Goal: Transaction & Acquisition: Purchase product/service

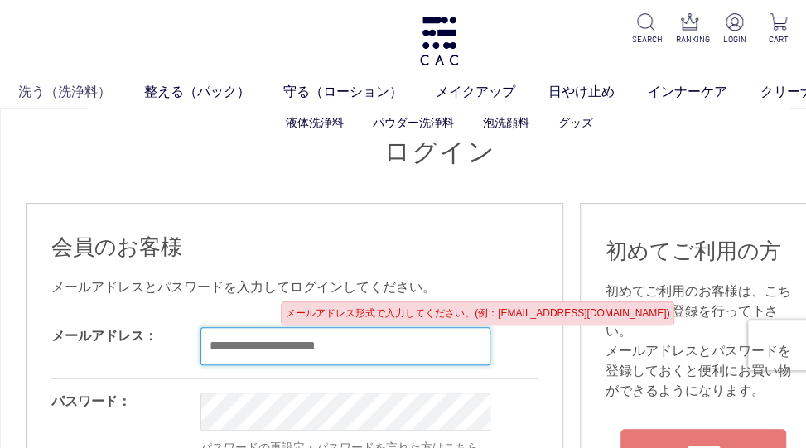
type input "**********"
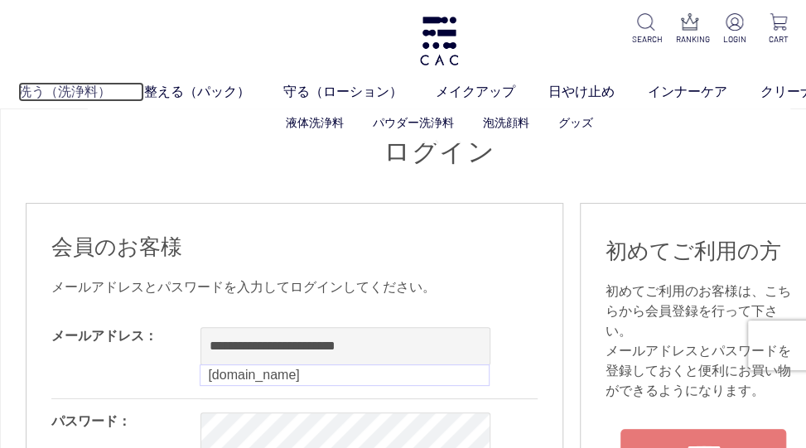
click at [89, 83] on link "洗う（洗浄料）" at bounding box center [81, 92] width 126 height 20
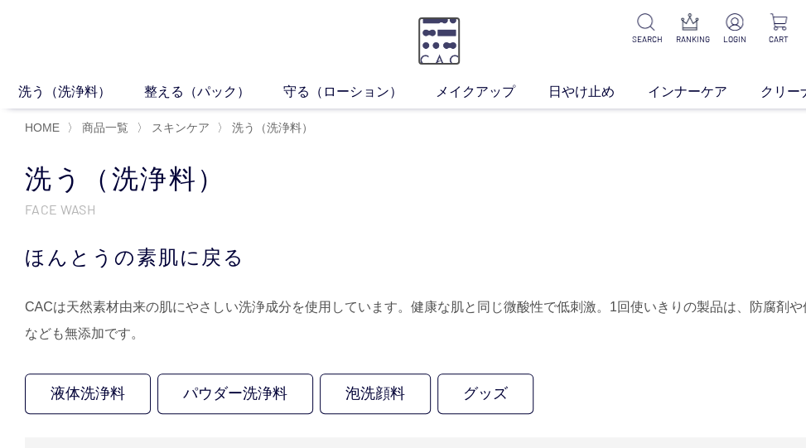
click at [454, 33] on img at bounding box center [438, 41] width 43 height 49
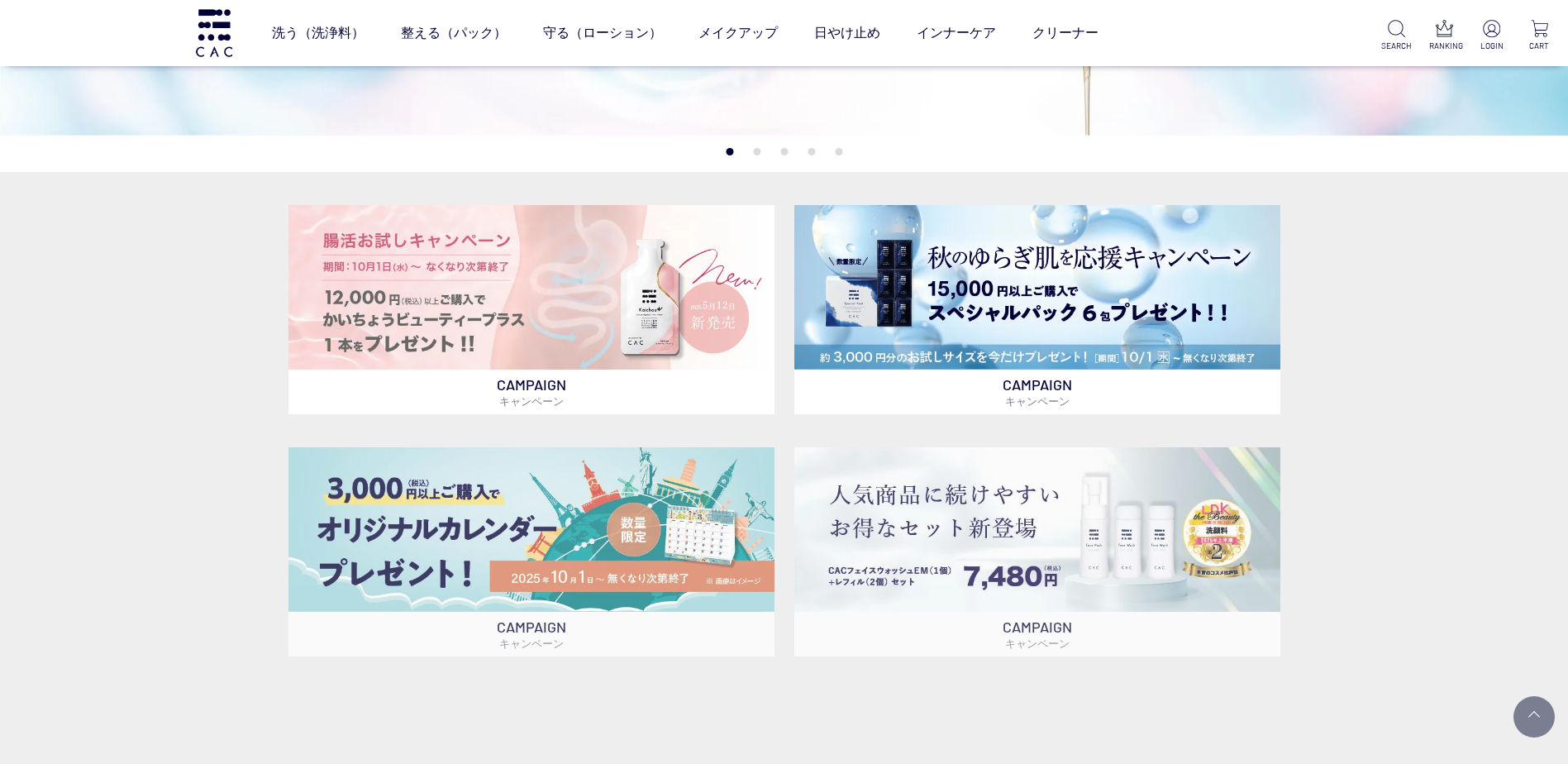
scroll to position [745, 0]
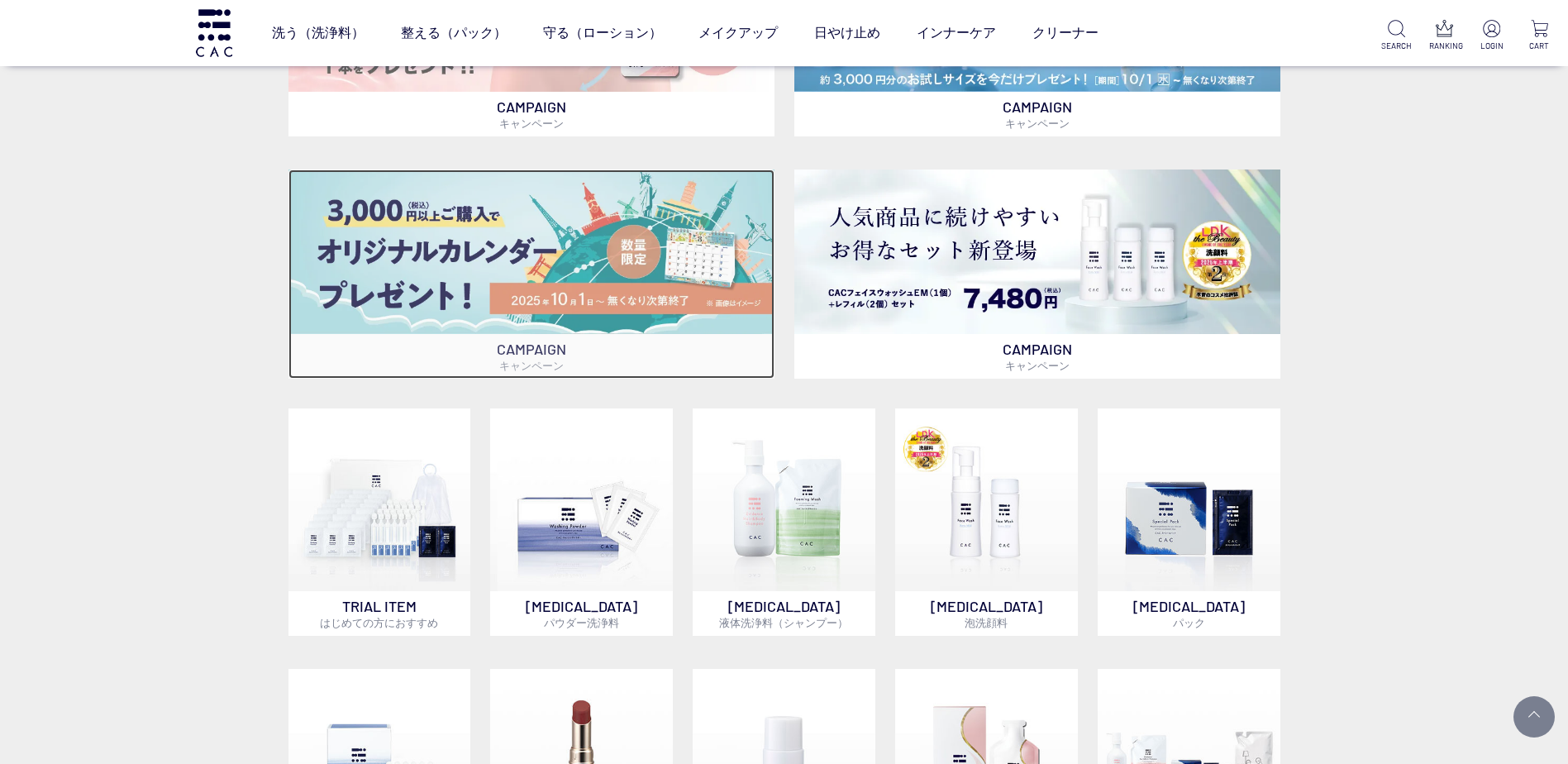
click at [648, 354] on p "CAMPAIGN キャンペーン" at bounding box center [531, 357] width 486 height 45
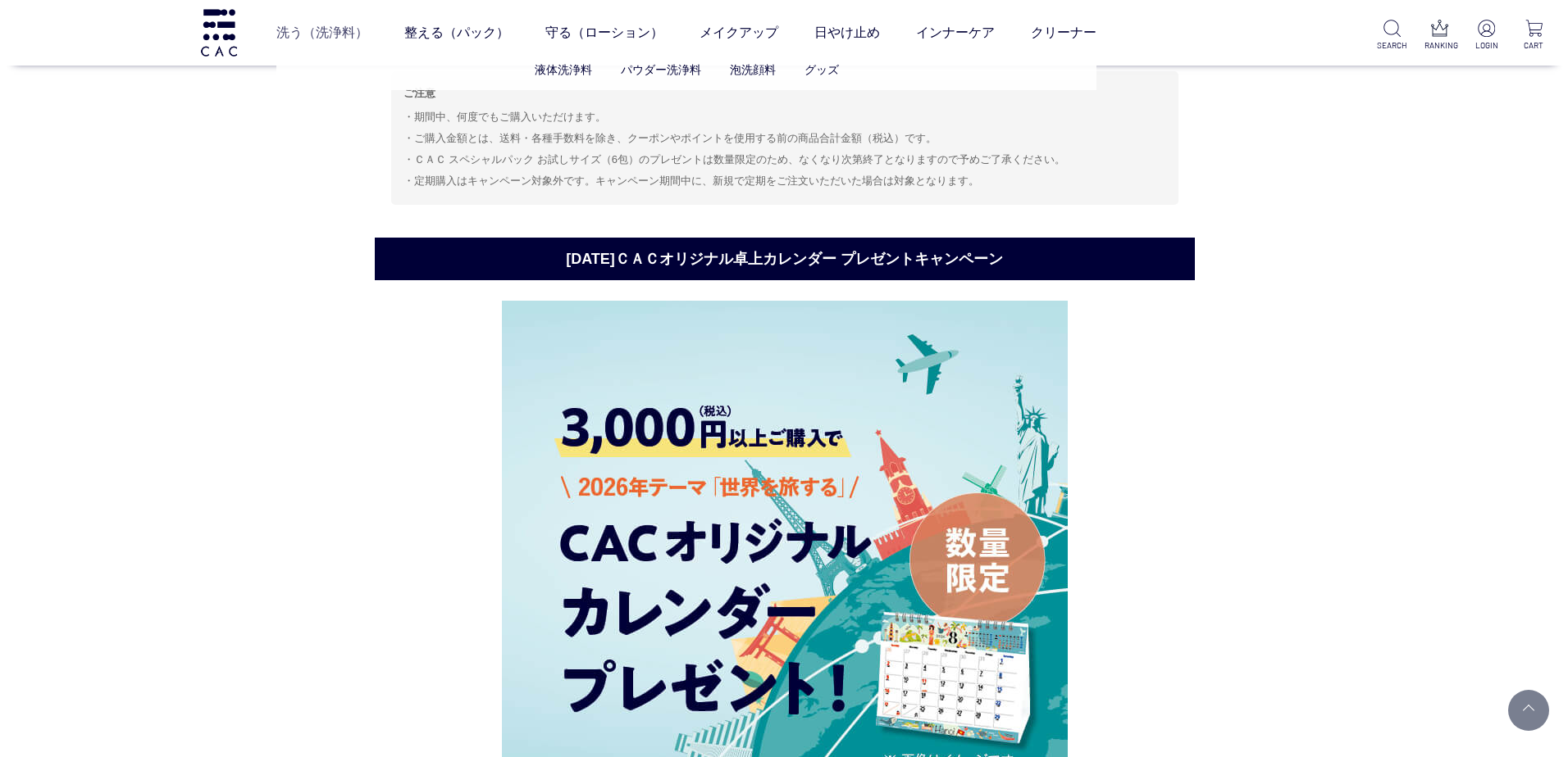
scroll to position [2318, 0]
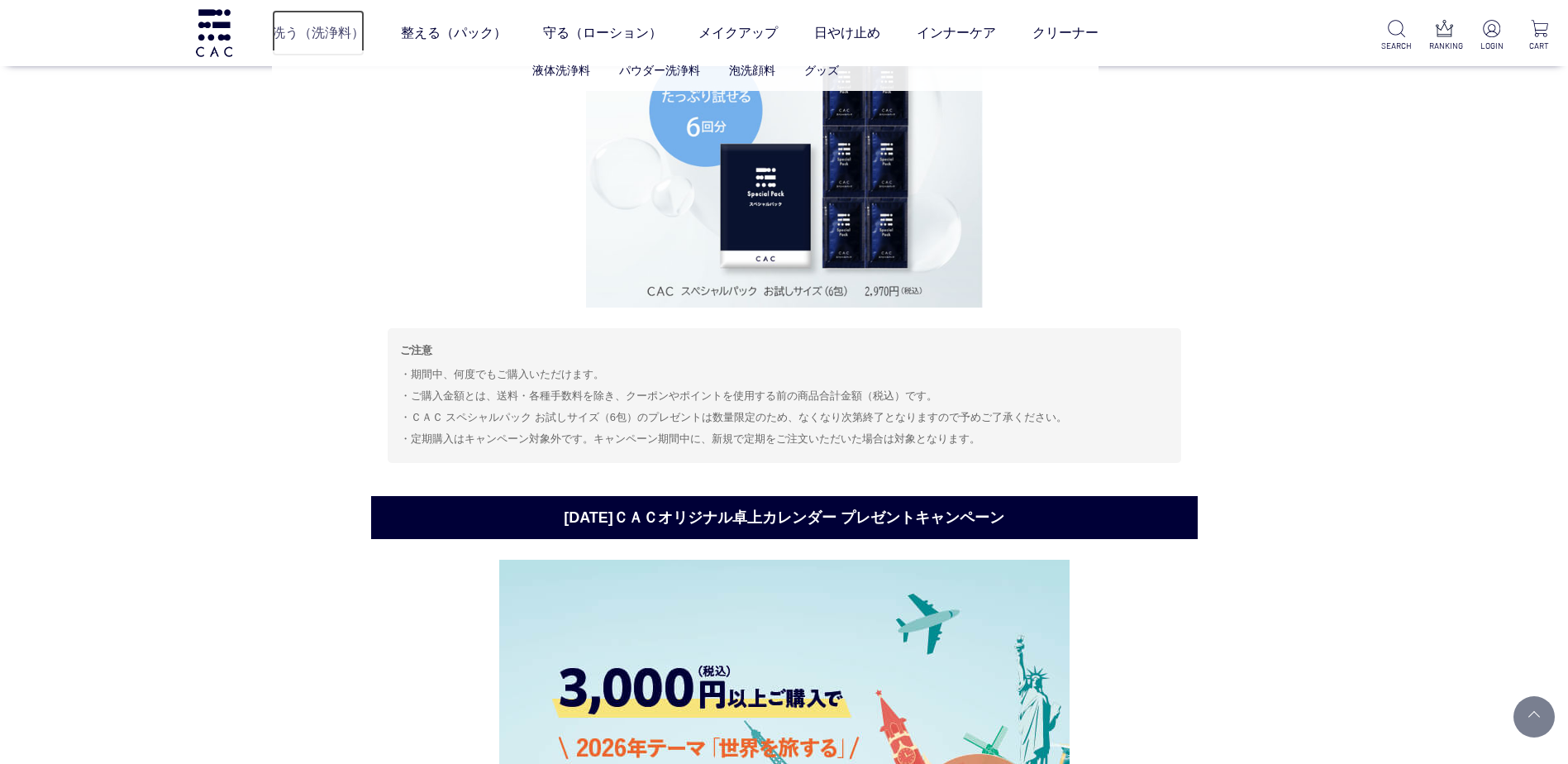
click at [281, 31] on link "洗う（洗浄料）" at bounding box center [318, 33] width 93 height 46
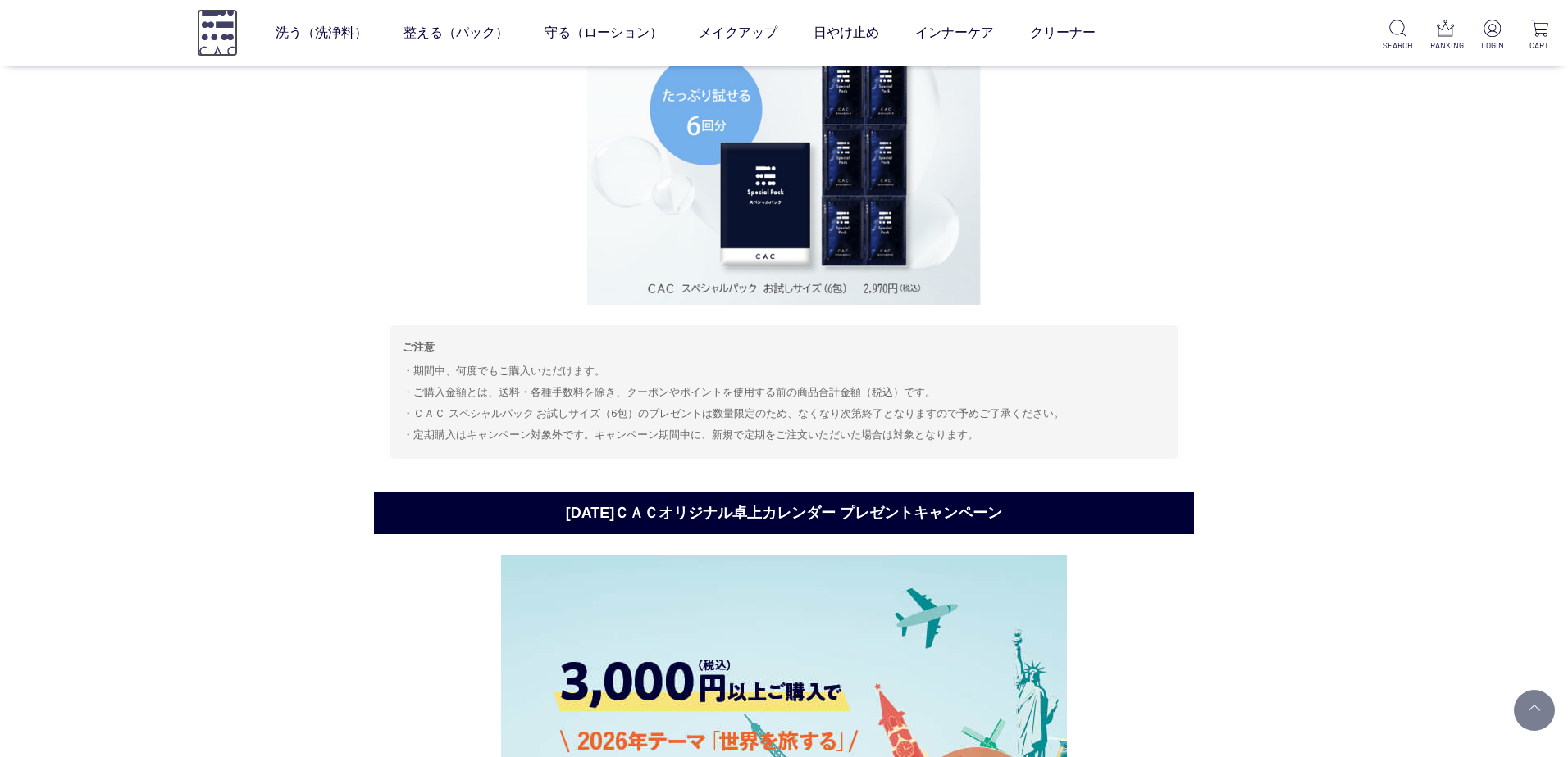
click at [230, 32] on img at bounding box center [217, 32] width 41 height 47
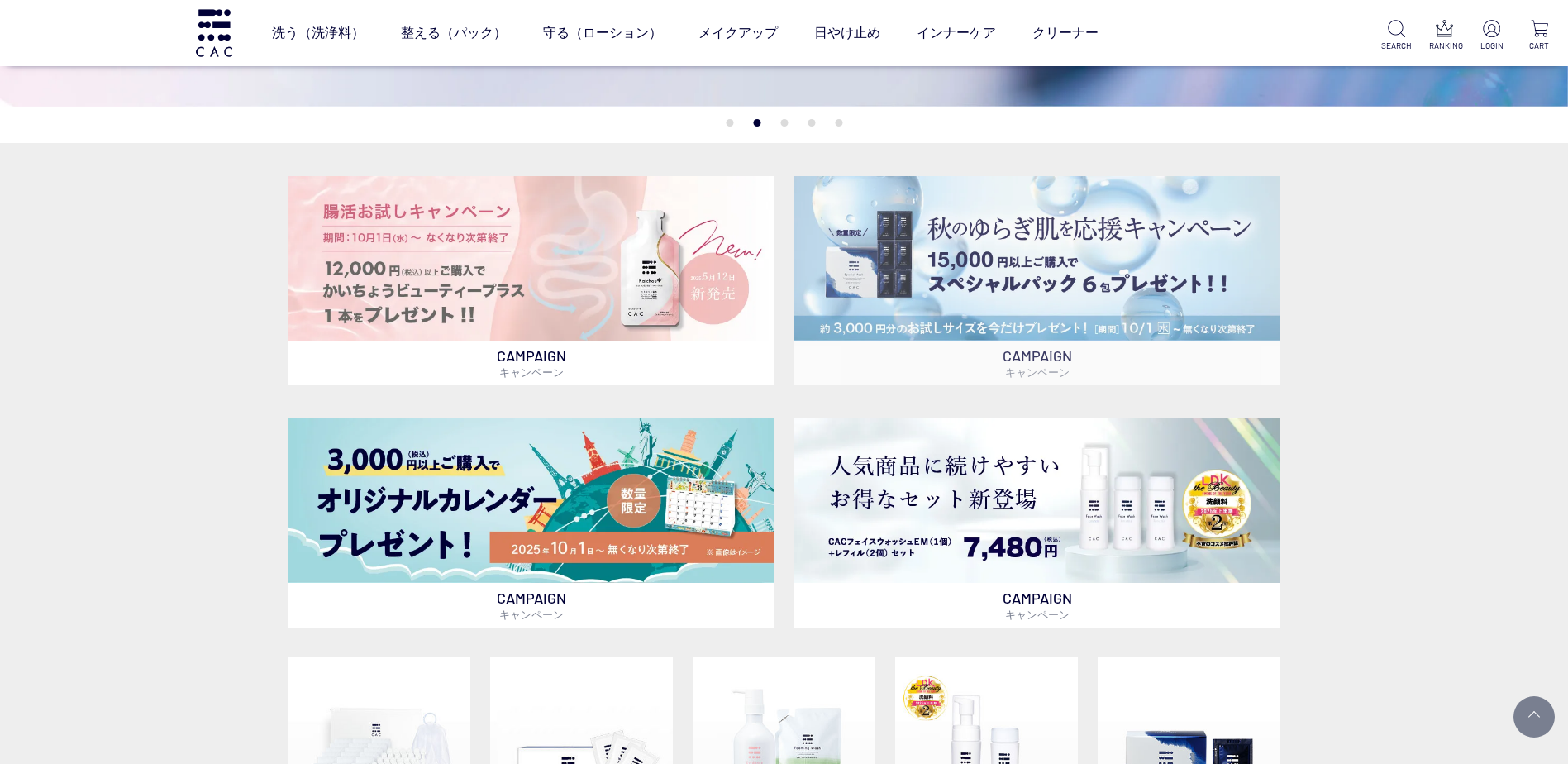
scroll to position [496, 0]
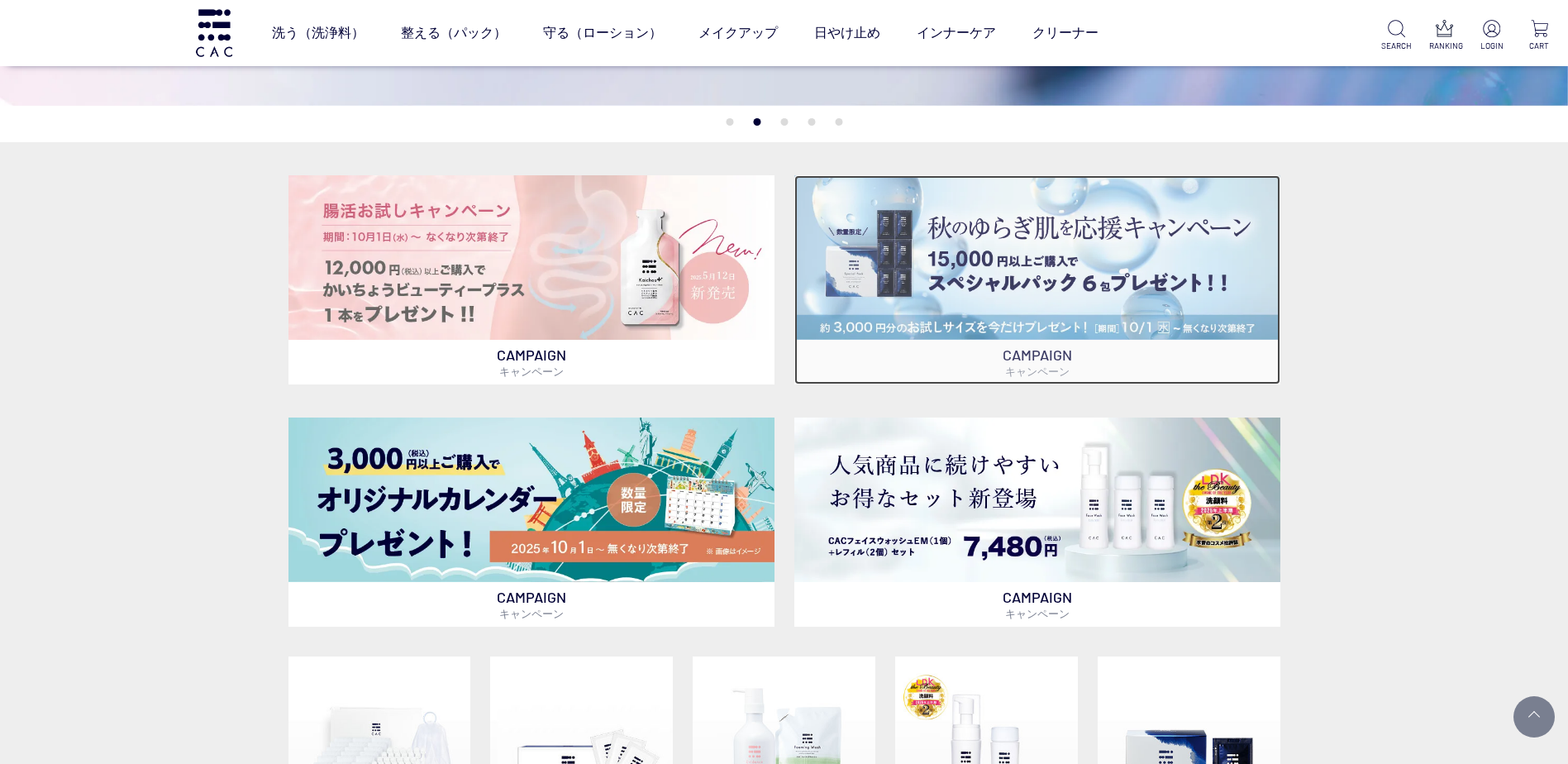
click at [1149, 354] on p "CAMPAIGN キャンペーン" at bounding box center [1037, 362] width 486 height 45
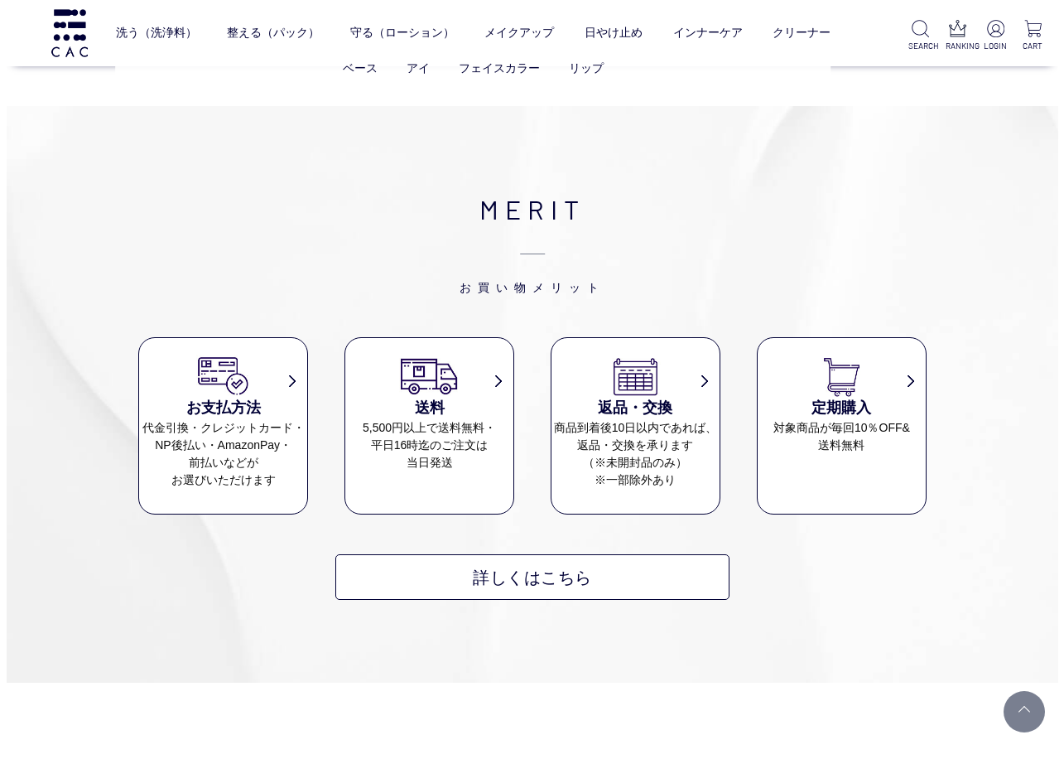
scroll to position [4457, 0]
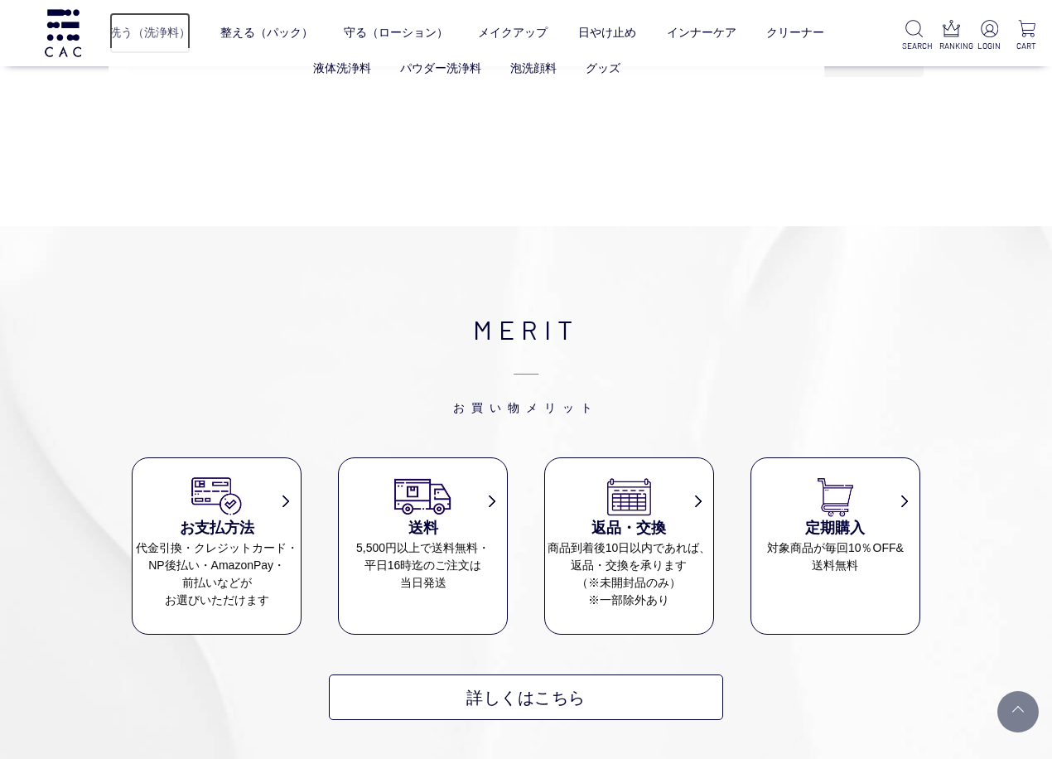
click at [180, 34] on link "洗う（洗浄料）" at bounding box center [149, 32] width 81 height 41
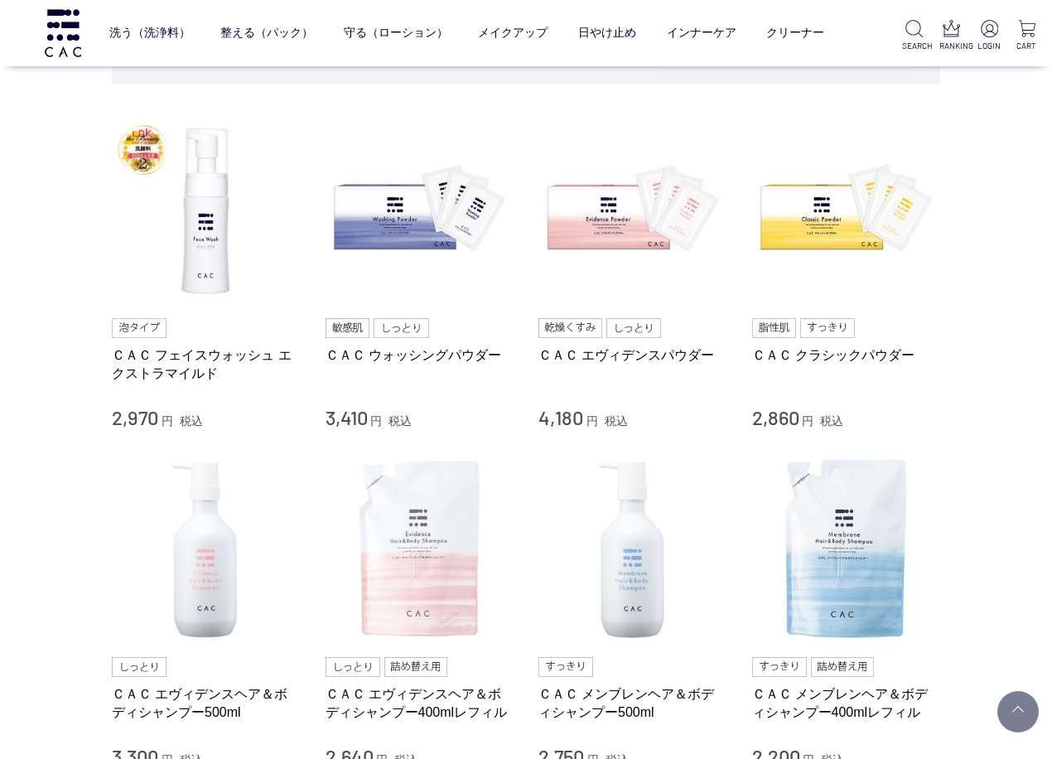
scroll to position [414, 0]
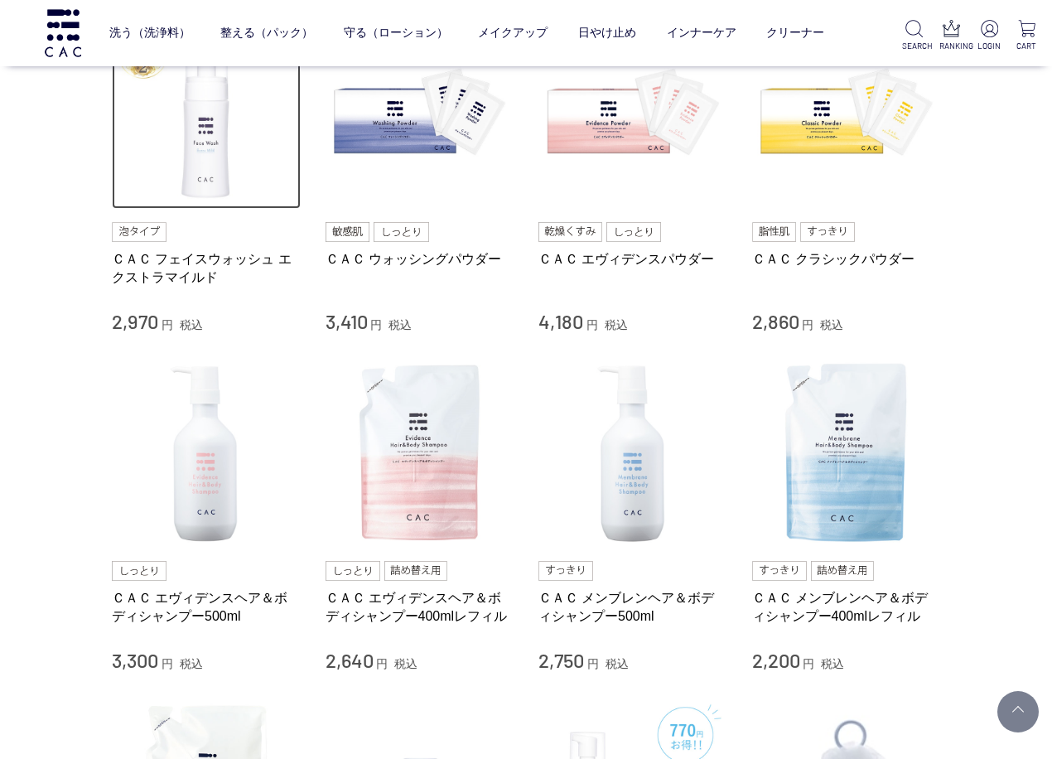
click at [215, 191] on img at bounding box center [206, 115] width 189 height 189
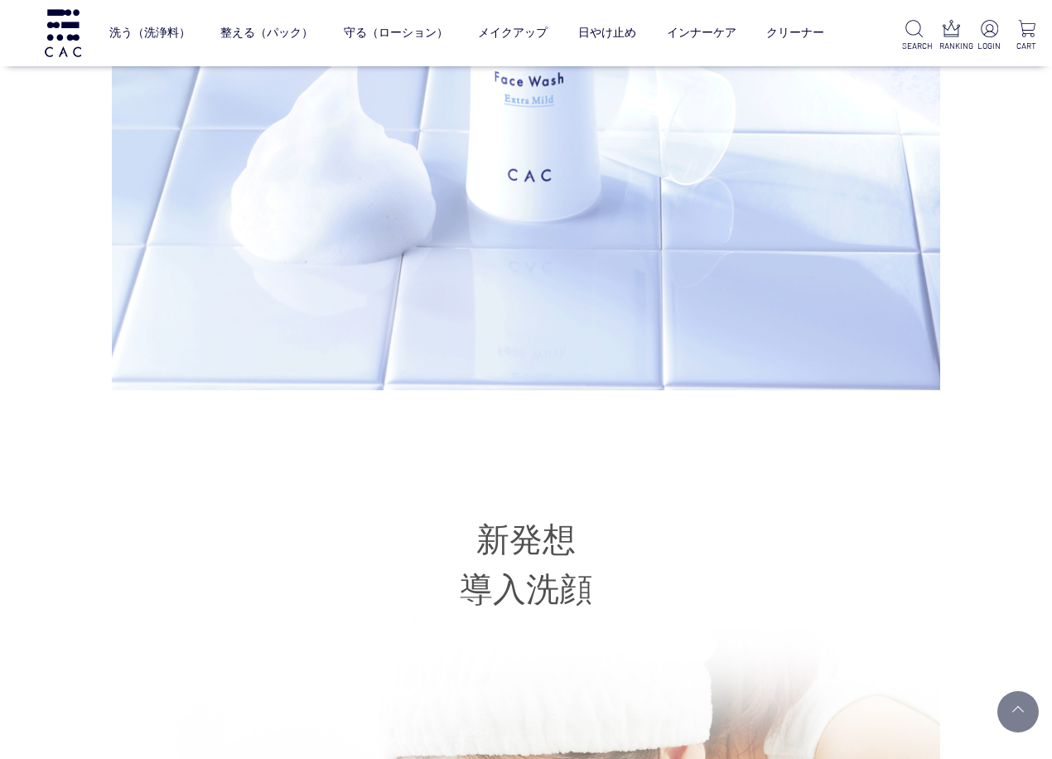
scroll to position [6461, 0]
